Goal: Find specific page/section: Find specific page/section

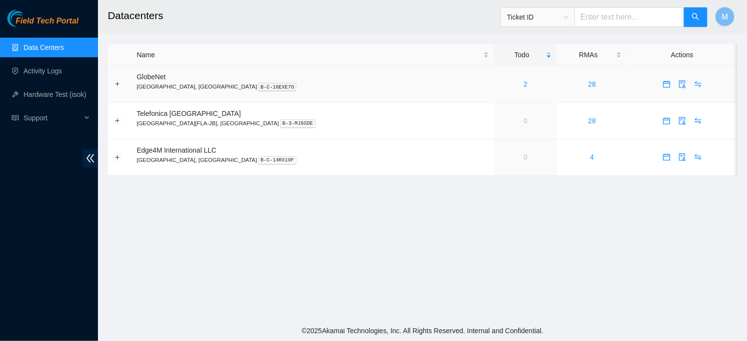
click at [500, 83] on div "2" at bounding box center [526, 84] width 52 height 11
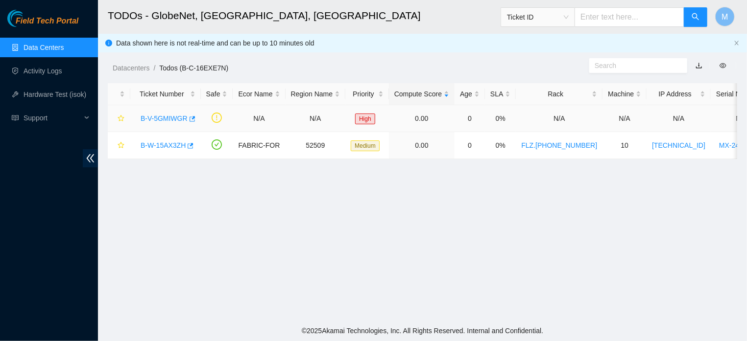
click at [165, 117] on link "B-V-5GMIWGR" at bounding box center [164, 119] width 47 height 8
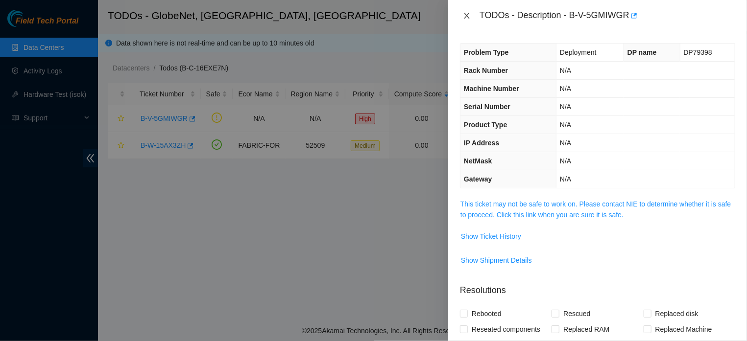
click at [465, 17] on icon "close" at bounding box center [466, 16] width 5 height 6
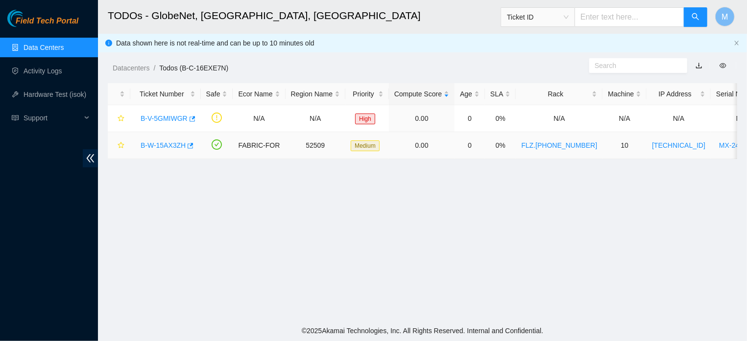
click at [158, 146] on link "B-W-15AX3ZH" at bounding box center [163, 146] width 45 height 8
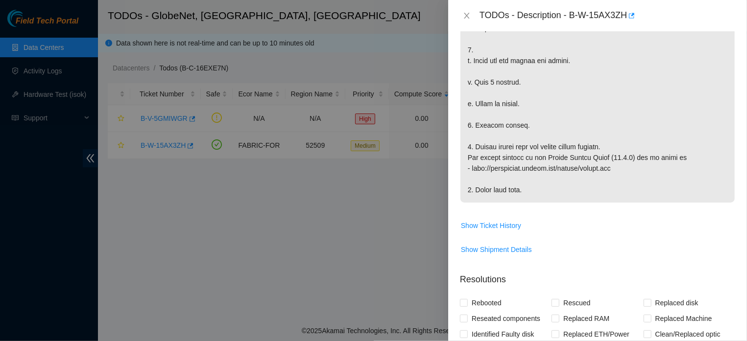
scroll to position [189, 0]
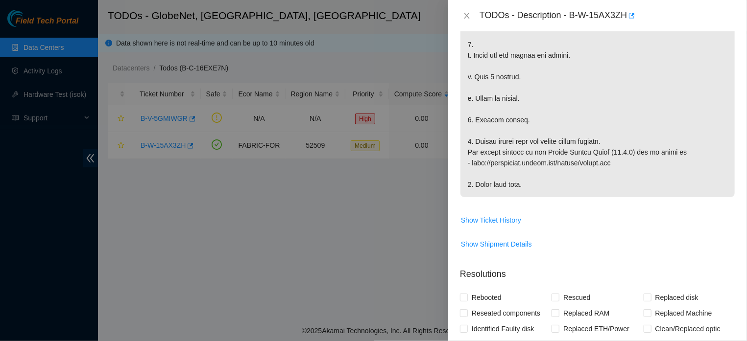
click at [296, 247] on div at bounding box center [373, 170] width 747 height 341
click at [469, 15] on icon "close" at bounding box center [467, 16] width 8 height 8
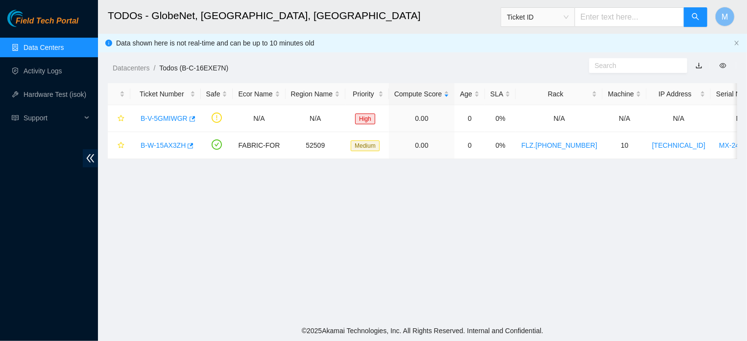
click at [469, 15] on body "Field Tech Portal Data Centers Activity Logs Hardware Test (isok) Support TODOs…" at bounding box center [373, 170] width 747 height 341
